Goal: Task Accomplishment & Management: Complete application form

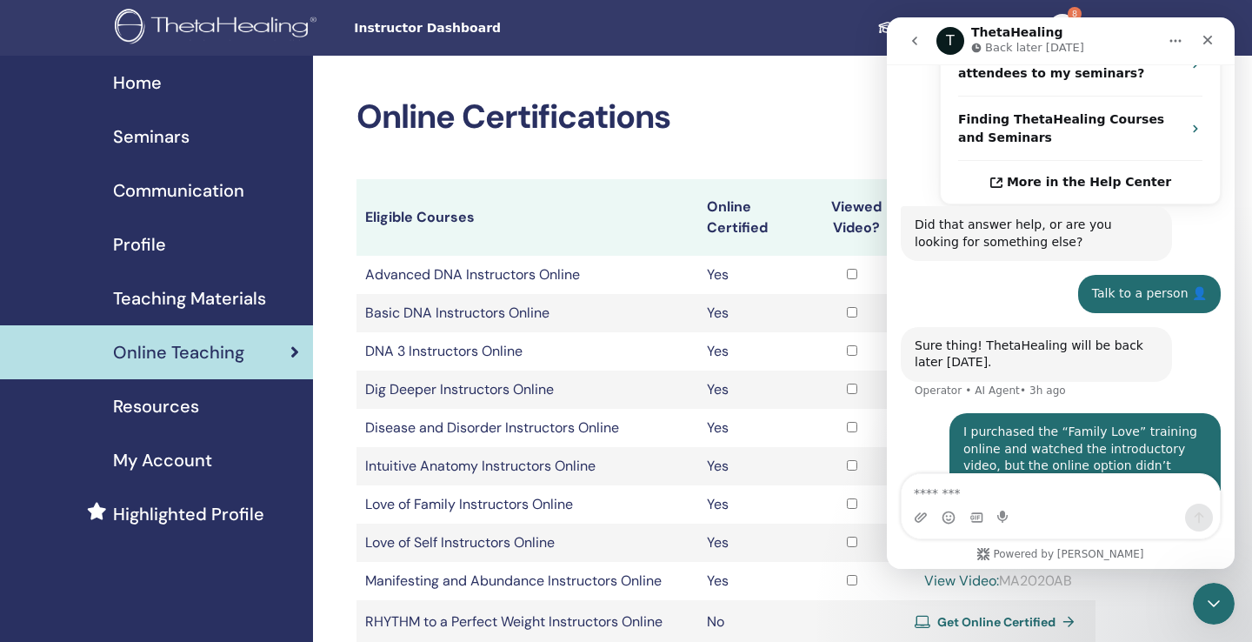
scroll to position [628, 0]
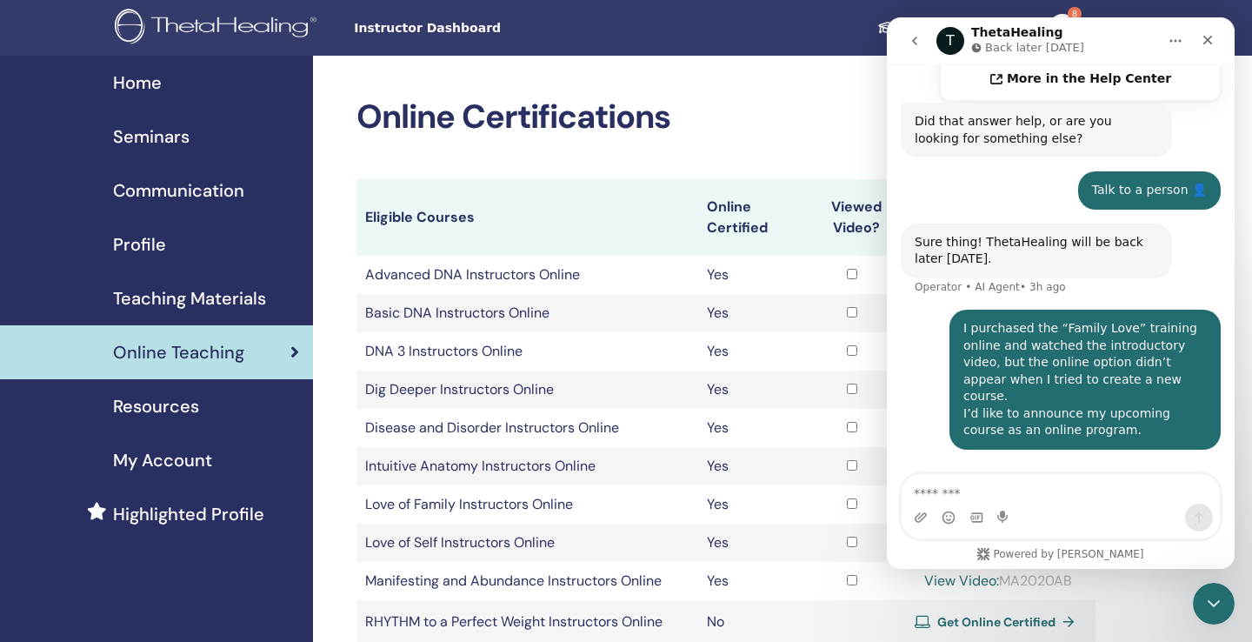
click at [38, 28] on nav "Instructor Dashboard Student Dashboard 8 AA Afaf AlHawas My ThetaLearning My Th…" at bounding box center [626, 28] width 1252 height 56
click at [454, 27] on span "Instructor Dashboard" at bounding box center [484, 28] width 261 height 18
click at [168, 148] on span "Seminars" at bounding box center [151, 136] width 77 height 26
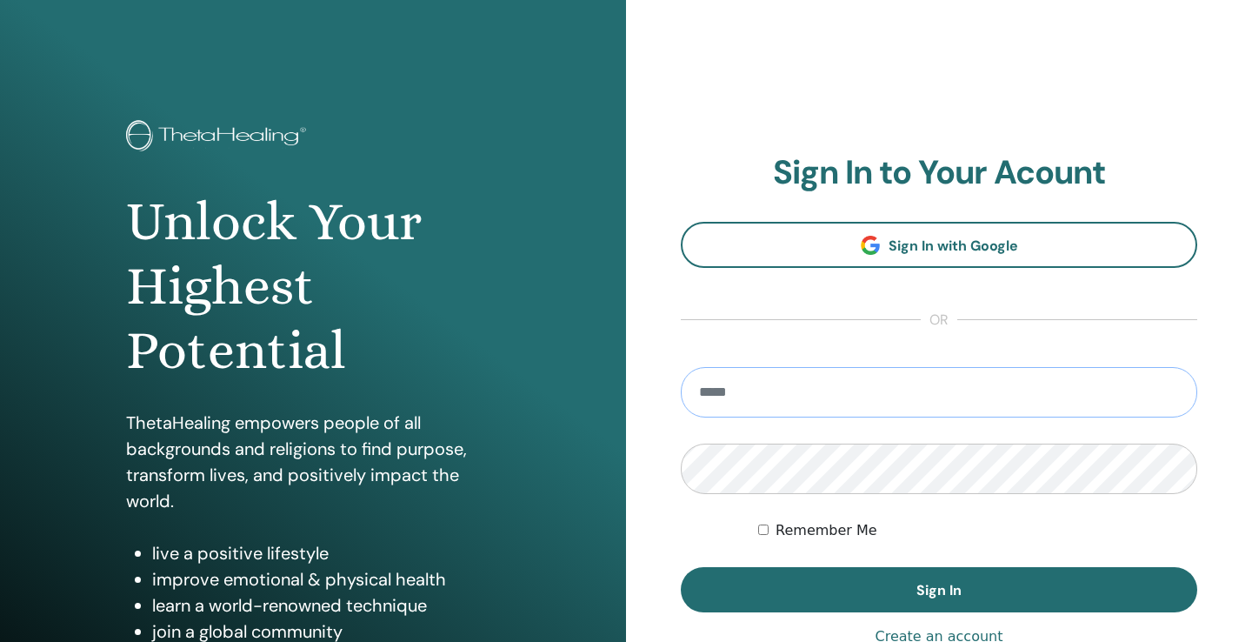
type input "**********"
click at [939, 590] on button "Sign In" at bounding box center [939, 589] width 516 height 45
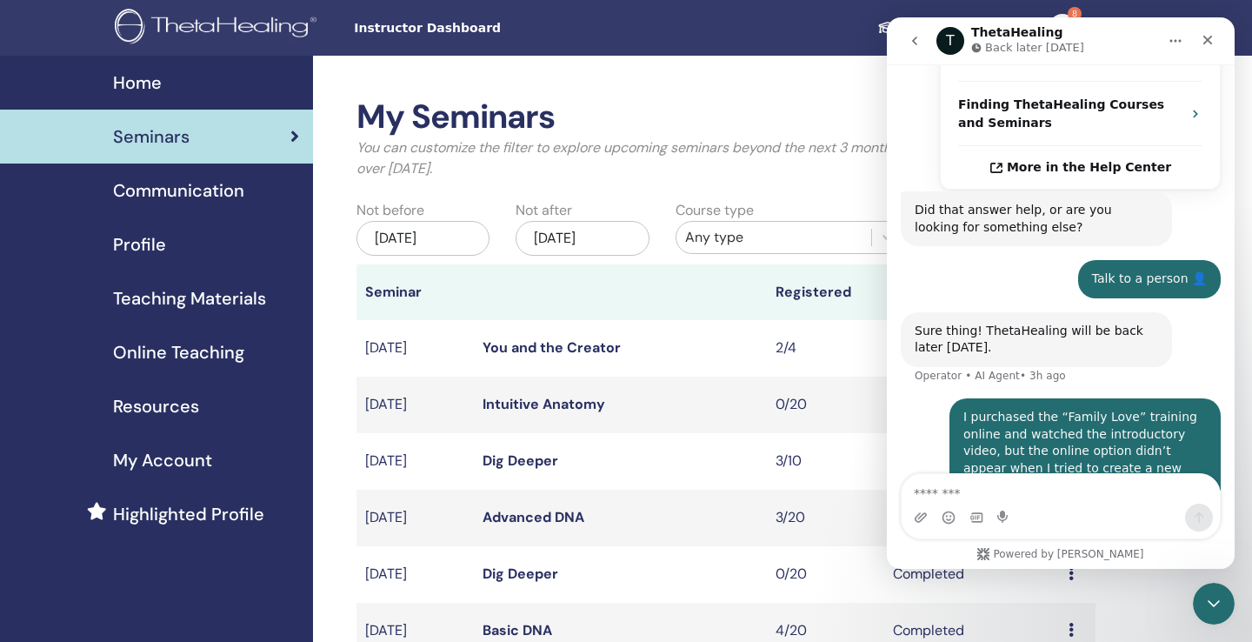
scroll to position [628, 0]
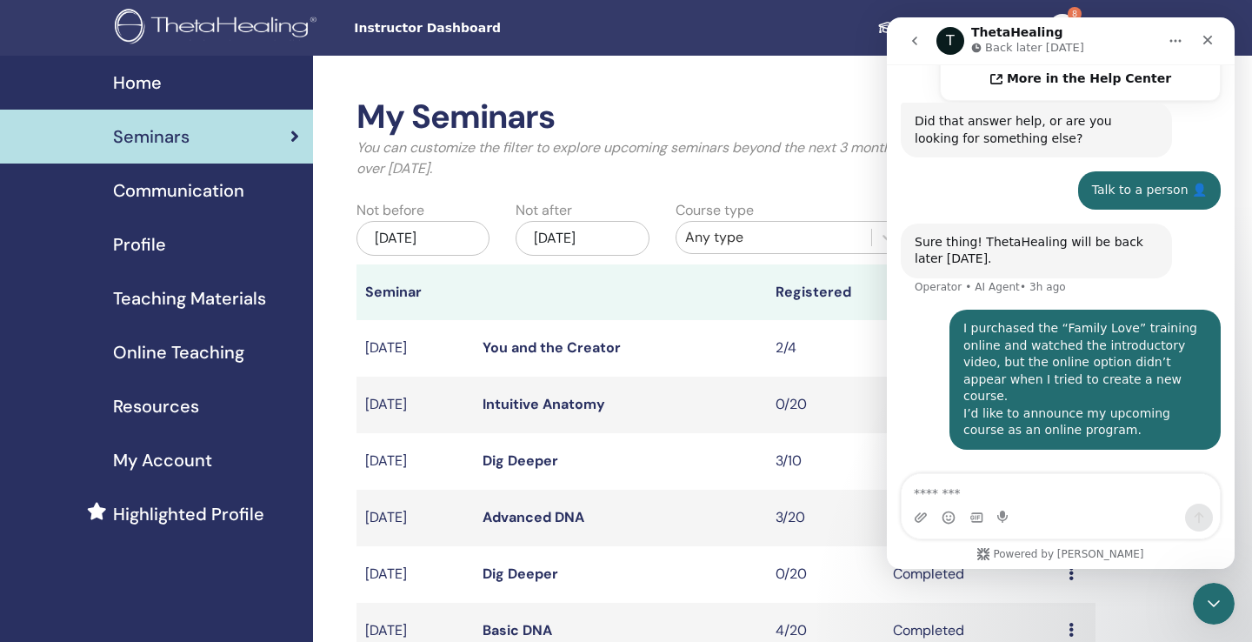
click at [656, 45] on div "Student Dashboard 8 AA Afaf AlHawas My ThetaLearning My ThetaHealers My Seminar…" at bounding box center [886, 28] width 543 height 56
click at [1215, 42] on div "Close" at bounding box center [1207, 39] width 31 height 31
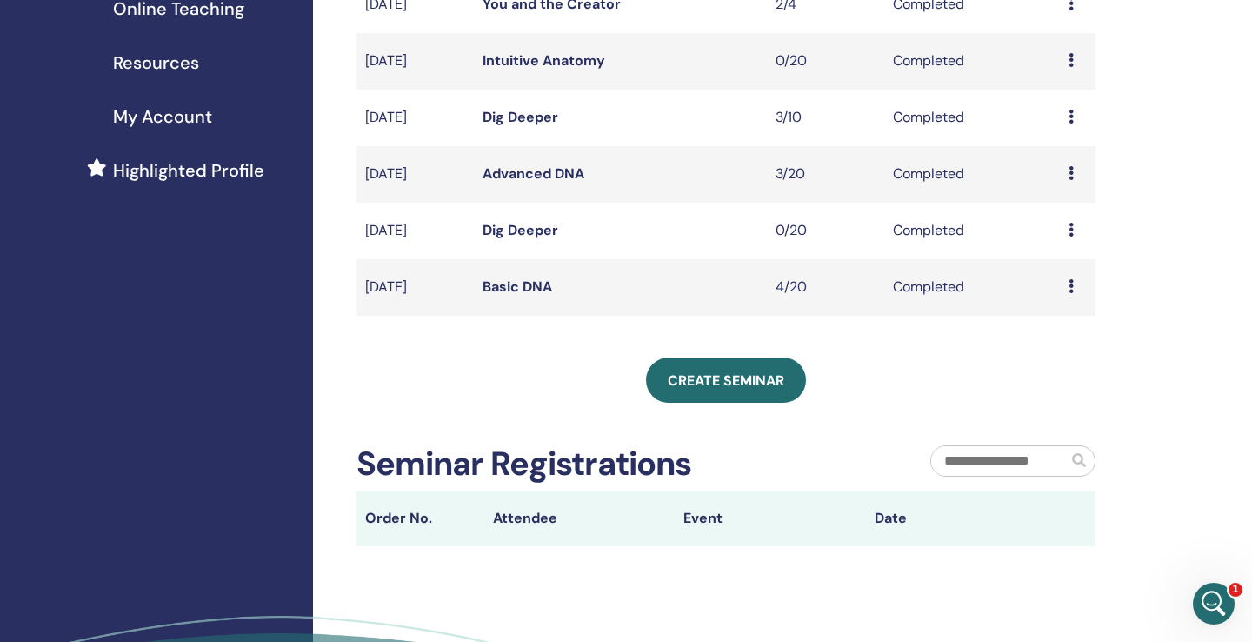
scroll to position [359, 0]
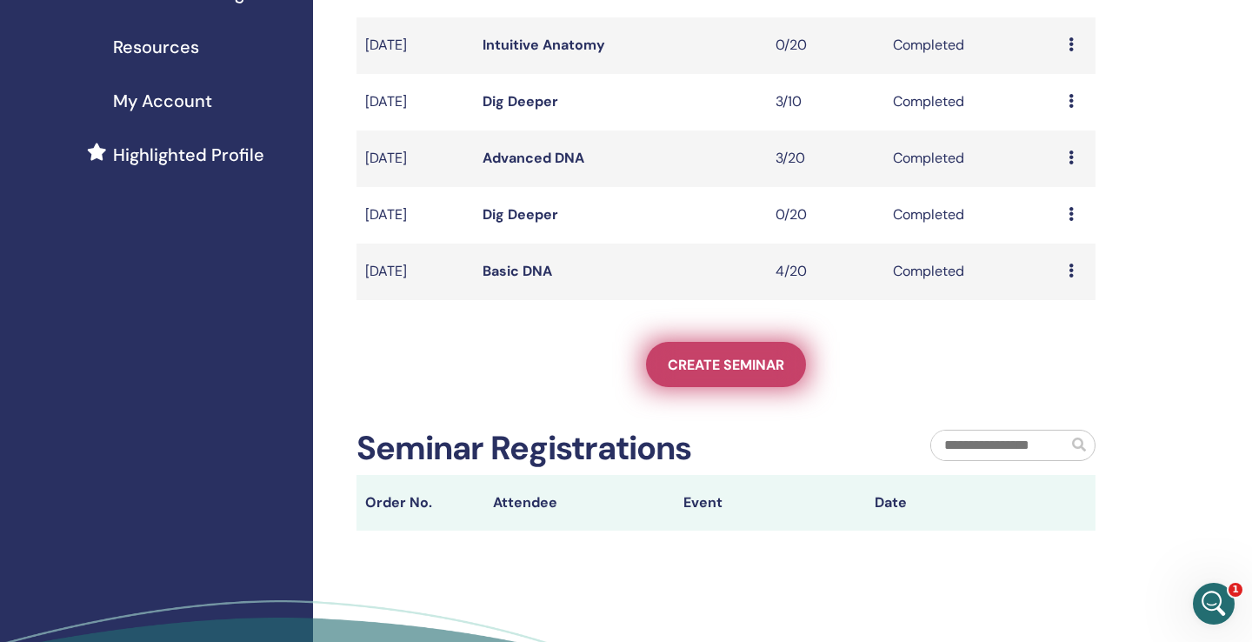
click at [734, 370] on span "Create seminar" at bounding box center [726, 365] width 117 height 18
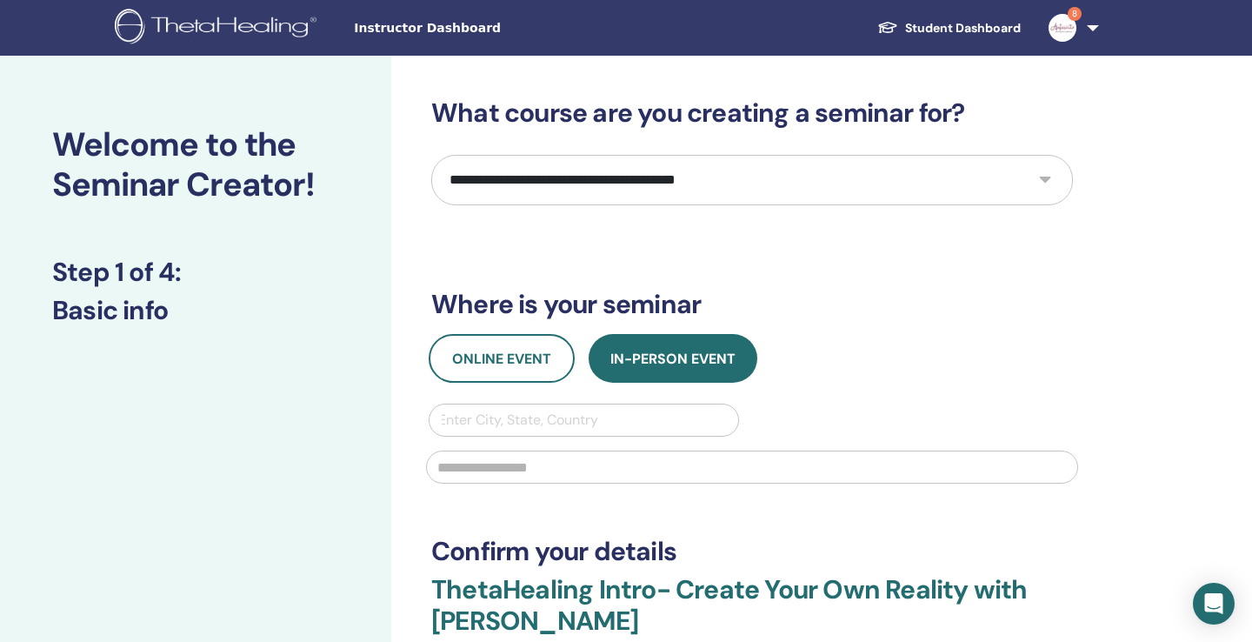
select select "****"
